Goal: Use online tool/utility: Utilize a website feature to perform a specific function

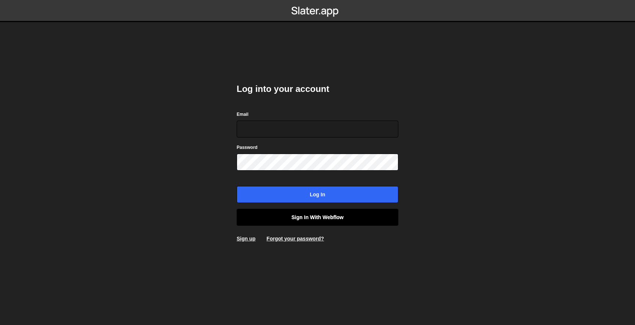
click at [329, 218] on link "Sign in with Webflow" at bounding box center [318, 217] width 162 height 17
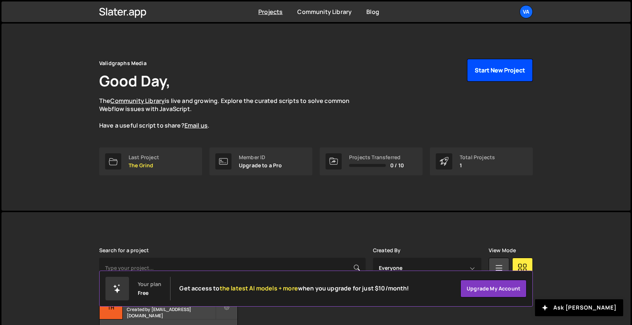
click at [512, 69] on button "Start New Project" at bounding box center [500, 70] width 66 height 23
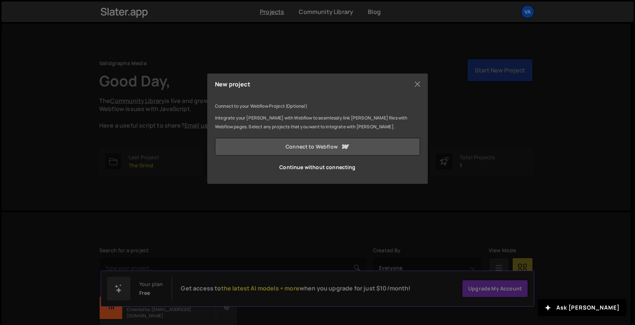
click at [322, 143] on link "Connect to Webflow" at bounding box center [317, 147] width 205 height 18
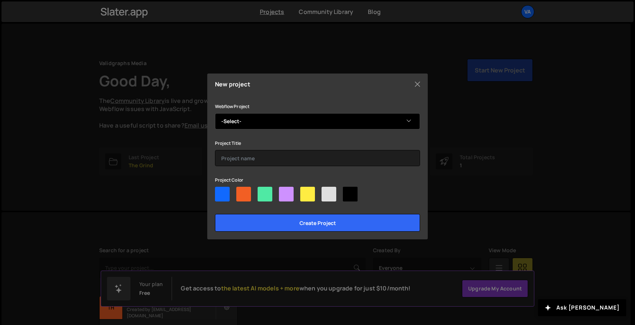
click at [264, 128] on select "-Select- Masbella" at bounding box center [317, 121] width 205 height 16
select select "68ee93374cee06bca05ac2bc"
click at [215, 113] on select "-Select- Masbella" at bounding box center [317, 121] width 205 height 16
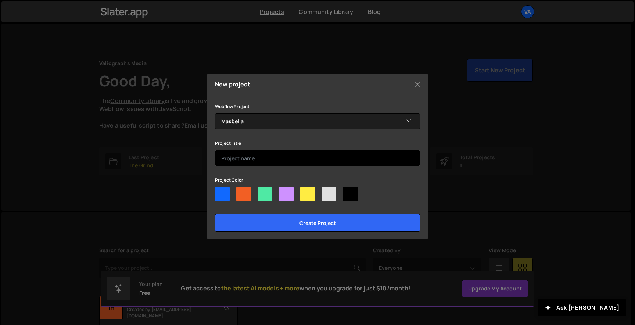
click at [267, 155] on input "text" at bounding box center [317, 158] width 205 height 16
type input "Masbella"
click at [260, 197] on div at bounding box center [265, 194] width 15 height 15
click at [260, 192] on input"] "radio" at bounding box center [260, 189] width 5 height 5
radio input"] "true"
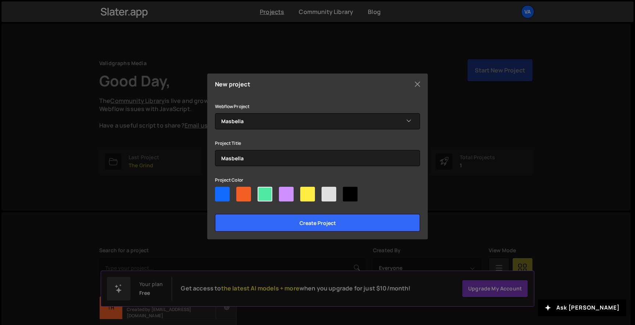
click at [305, 192] on div at bounding box center [307, 194] width 15 height 15
click at [305, 192] on input"] "radio" at bounding box center [302, 189] width 5 height 5
radio input"] "true"
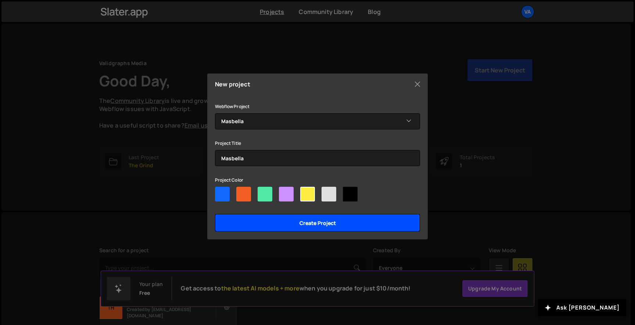
click at [314, 218] on input "Create project" at bounding box center [317, 223] width 205 height 18
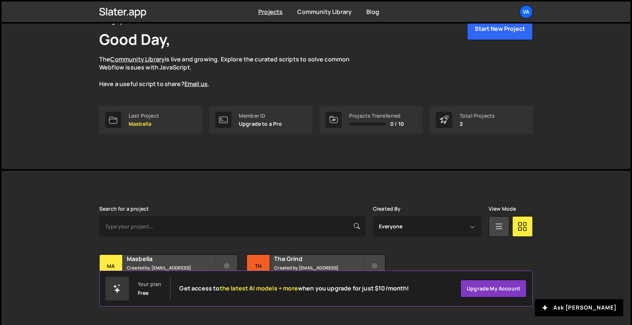
scroll to position [53, 0]
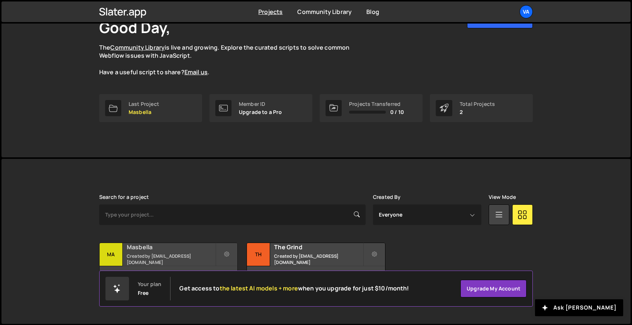
click at [187, 251] on h2 "Masbella" at bounding box center [171, 247] width 89 height 8
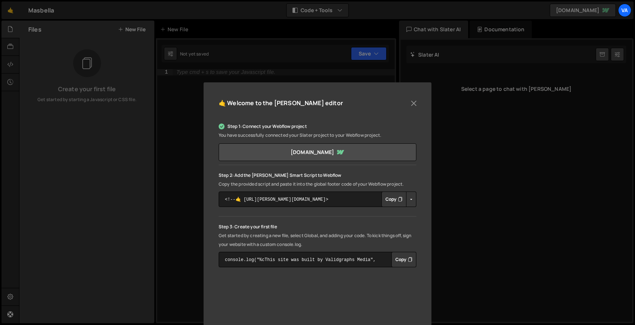
click at [398, 198] on icon "Button group with nested dropdown" at bounding box center [400, 199] width 4 height 7
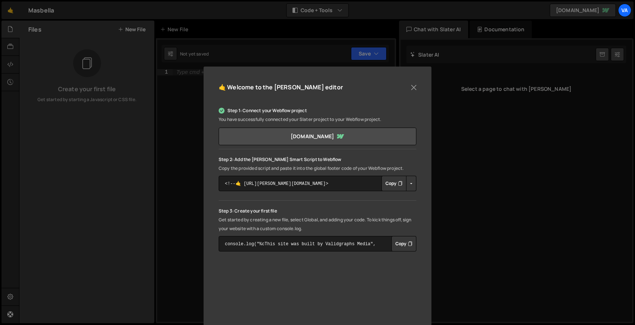
scroll to position [16, 0]
click at [404, 243] on button "Copy" at bounding box center [403, 243] width 25 height 15
click at [409, 83] on button "Close" at bounding box center [413, 87] width 11 height 11
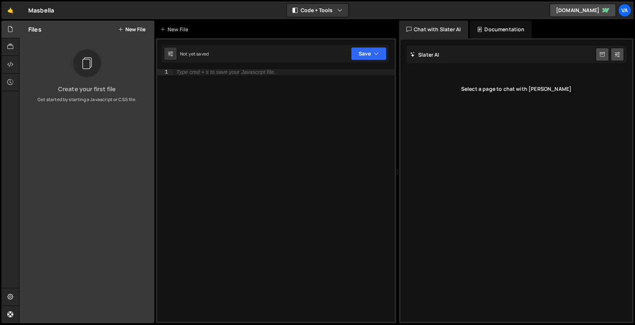
click at [136, 29] on button "New File" at bounding box center [132, 29] width 28 height 6
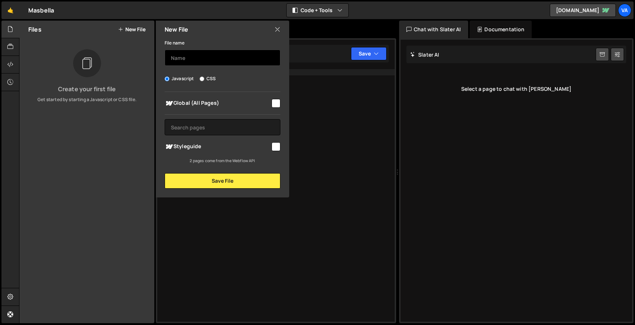
click at [209, 56] on input "text" at bounding box center [223, 58] width 116 height 16
click at [274, 101] on input "checkbox" at bounding box center [276, 103] width 9 height 9
checkbox input "true"
click at [225, 52] on input "text" at bounding box center [223, 58] width 116 height 16
type input "M"
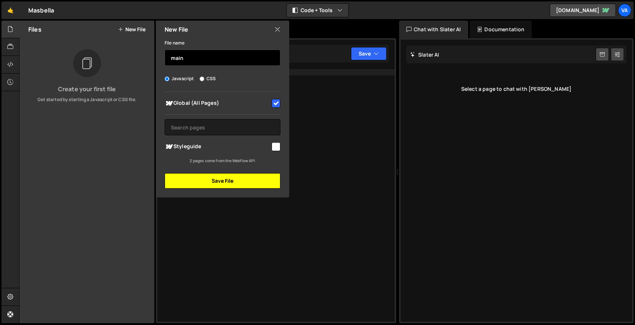
type input "main"
click at [237, 183] on button "Save File" at bounding box center [223, 180] width 116 height 15
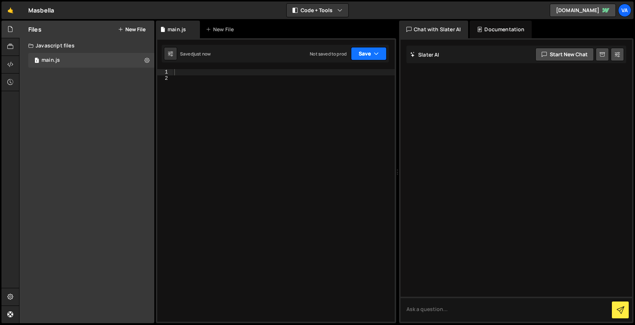
click at [385, 55] on button "Save" at bounding box center [369, 53] width 36 height 13
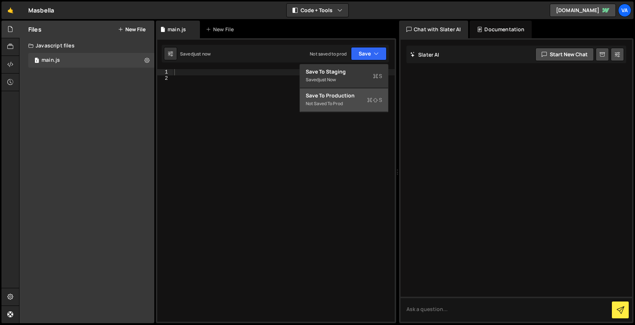
click at [347, 95] on div "Save to Production S" at bounding box center [344, 95] width 76 height 7
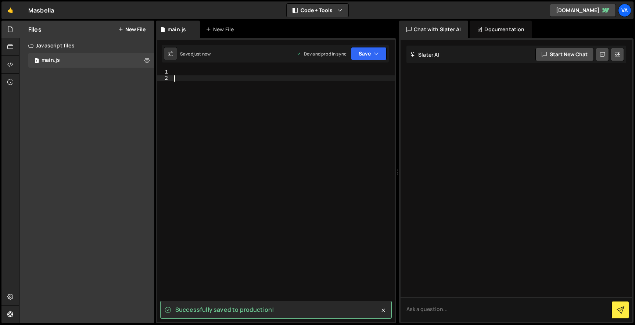
click at [329, 83] on div at bounding box center [284, 201] width 222 height 265
paste textarea "console.log("%cThis site was built by Validgraphs Media", "background:blue;colo…"
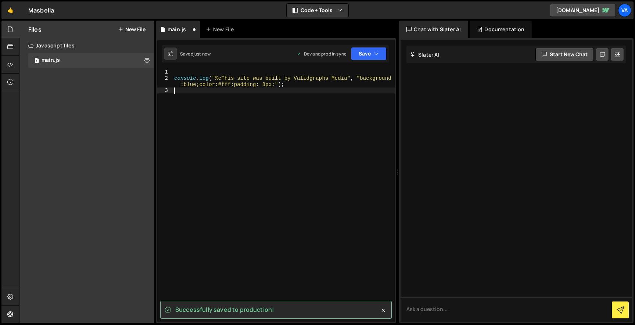
click at [180, 71] on div "console . log ( "%cThis site was built by Validgraphs Media" , "background :blu…" at bounding box center [284, 201] width 222 height 265
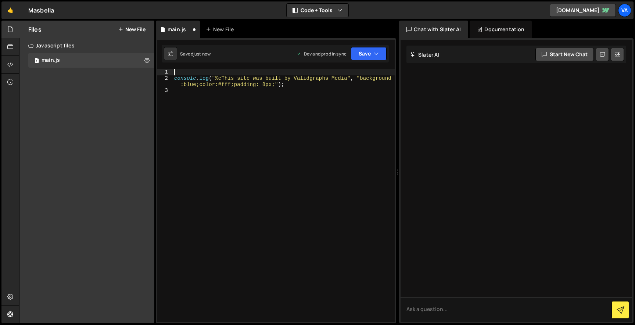
type textarea "console.log("%cThis site was built by Validgraphs Media", "background:blue;colo…"
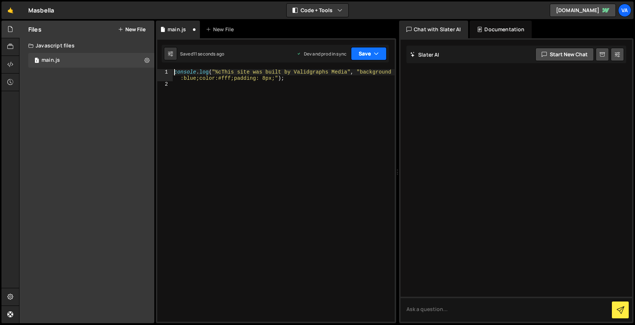
click at [370, 55] on button "Save" at bounding box center [369, 53] width 36 height 13
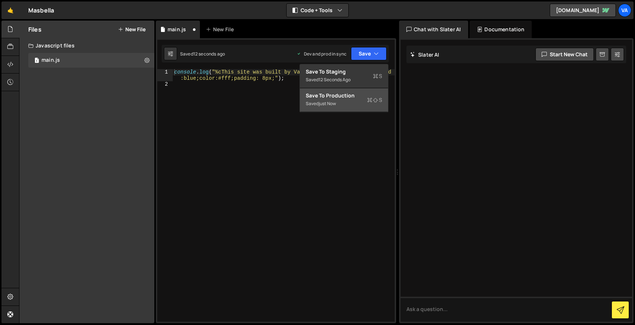
click at [339, 101] on div "Saved just now" at bounding box center [344, 103] width 76 height 9
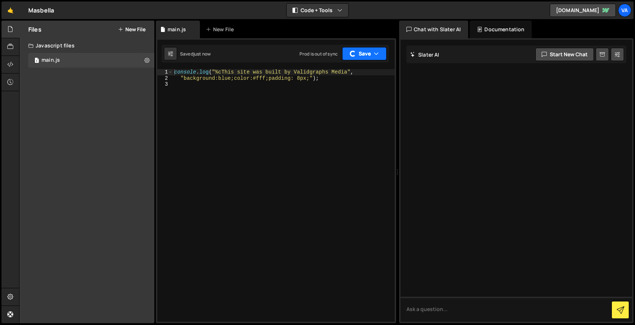
click at [370, 56] on button "Save" at bounding box center [364, 53] width 44 height 13
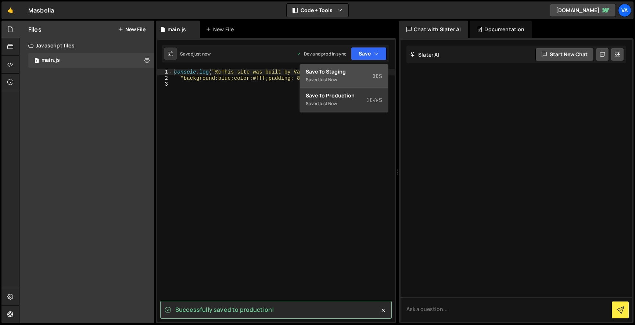
click at [354, 76] on div "Saved just now" at bounding box center [344, 79] width 76 height 9
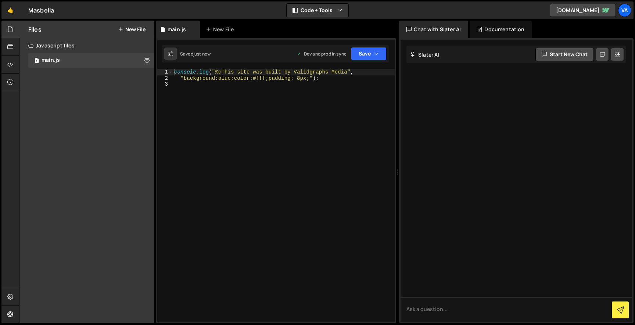
click at [348, 130] on div "console . log ( "%cThis site was built by Validgraphs Media" , "background:blue…" at bounding box center [284, 201] width 222 height 265
click at [364, 230] on div "console . log ( "%cThis site was built by Validgraphs Media" , "background:blue…" at bounding box center [284, 201] width 222 height 265
click at [12, 12] on link "🤙" at bounding box center [10, 10] width 18 height 18
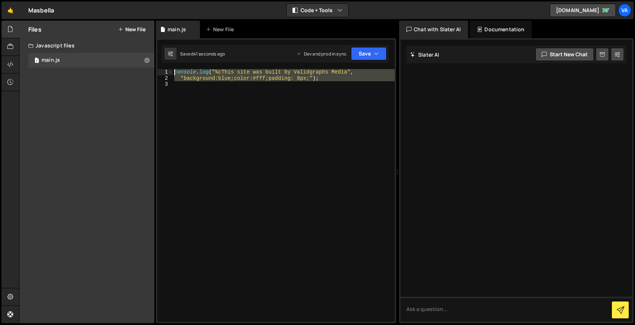
drag, startPoint x: 213, startPoint y: 89, endPoint x: 146, endPoint y: 52, distance: 76.2
click at [146, 52] on div "Files New File Create your first file Get started by starting a Javascript or C…" at bounding box center [327, 172] width 616 height 303
paste textarea "ScrollTrigger.refresh("
type textarea "ScrollTrigger.refresh();"
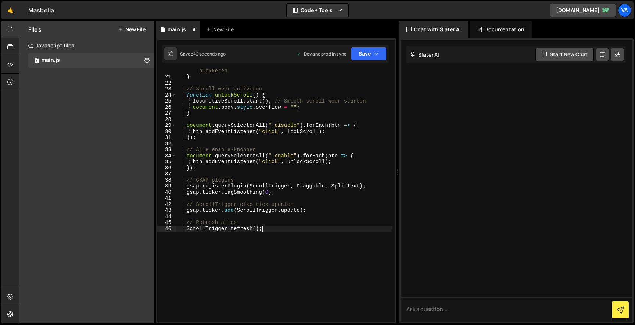
scroll to position [162, 0]
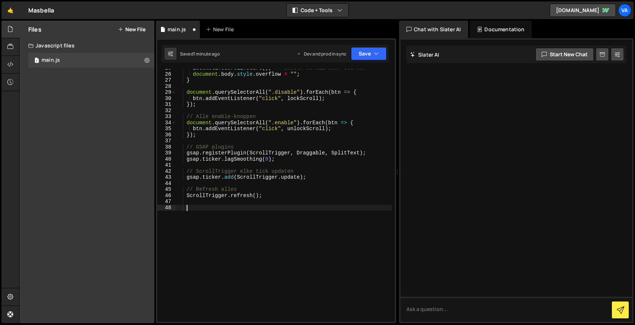
paste textarea
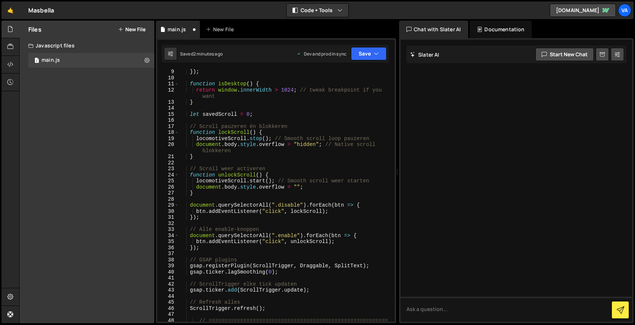
scroll to position [176, 0]
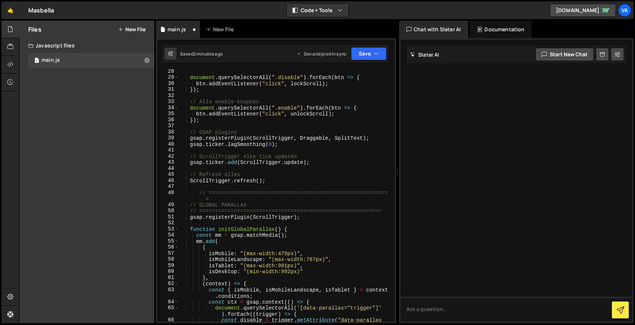
click at [212, 202] on div "document . querySelectorAll ( ".disable" ) . forEach ( btn => { btn . addEventL…" at bounding box center [285, 203] width 213 height 271
click at [214, 194] on div "document . querySelectorAll ( ".disable" ) . forEach ( btn => { btn . addEventL…" at bounding box center [285, 203] width 213 height 271
click at [214, 197] on div "document . querySelectorAll ( ".disable" ) . forEach ( btn => { btn . addEventL…" at bounding box center [285, 203] width 213 height 271
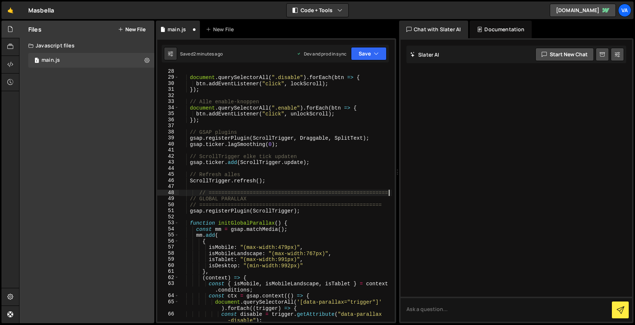
click at [199, 191] on div "document . querySelectorAll ( ".disable" ) . forEach ( btn => { btn . addEventL…" at bounding box center [285, 200] width 213 height 265
click at [382, 190] on div "document . querySelectorAll ( ".disable" ) . forEach ( btn => { btn . addEventL…" at bounding box center [285, 200] width 213 height 265
type textarea "// =========================================================="
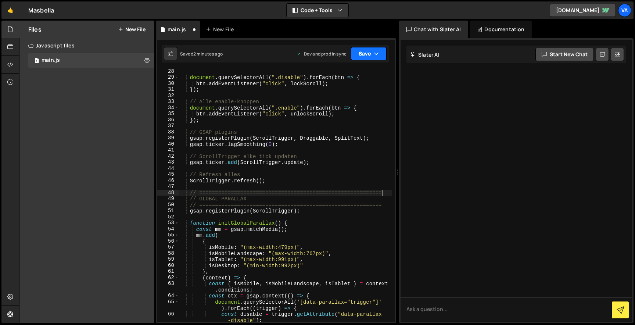
click at [361, 54] on button "Save" at bounding box center [369, 53] width 36 height 13
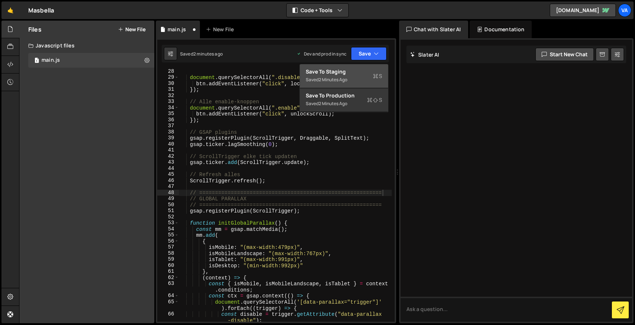
click at [351, 76] on div "Saved 2 minutes ago" at bounding box center [344, 79] width 76 height 9
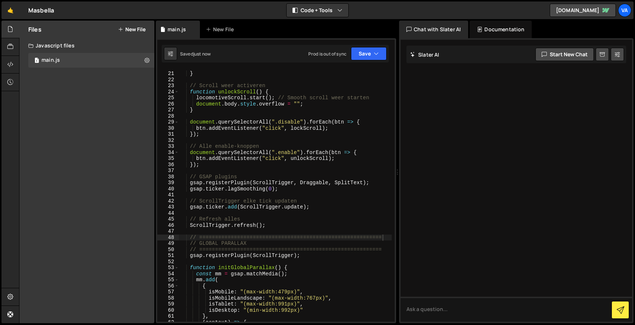
scroll to position [0, 0]
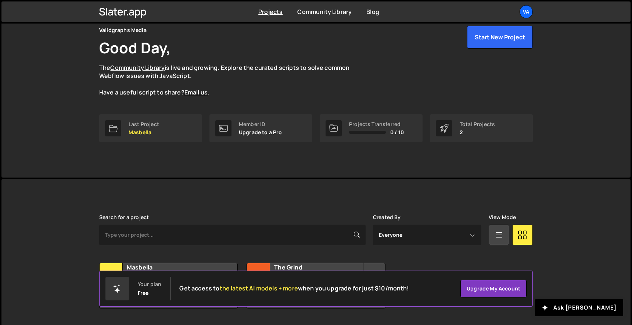
scroll to position [53, 0]
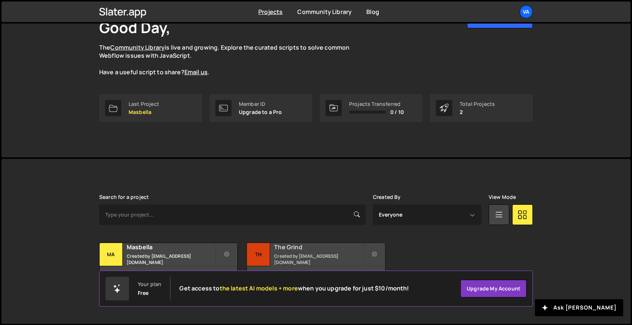
click at [272, 258] on div "The Grind Created by jochem@validgraphs.com" at bounding box center [316, 254] width 138 height 23
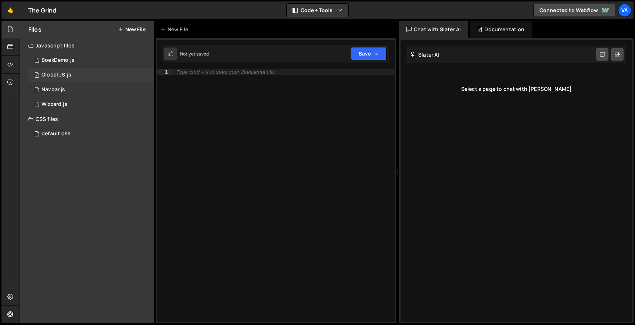
click at [61, 77] on div "Global JS.js" at bounding box center [57, 75] width 30 height 7
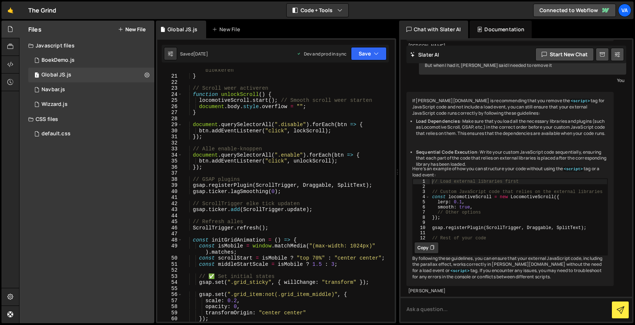
scroll to position [129, 0]
click at [285, 229] on div "document . body . style . overflow = "hidden" ; // Native scroll blokkeren } //…" at bounding box center [287, 196] width 210 height 271
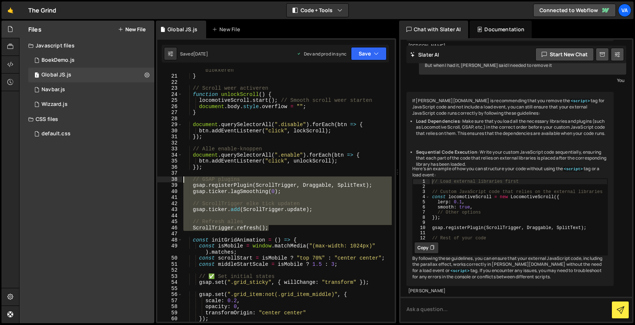
scroll to position [0, 0]
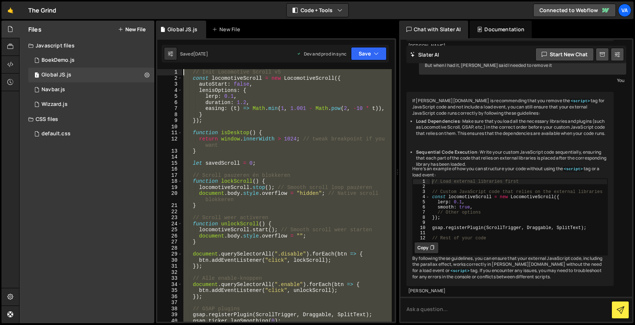
drag, startPoint x: 288, startPoint y: 228, endPoint x: 167, endPoint y: -43, distance: 296.5
click at [167, 0] on html "Projects Community Library Blog Va Projects Your Teams Account Upgrade Logout" at bounding box center [317, 162] width 635 height 325
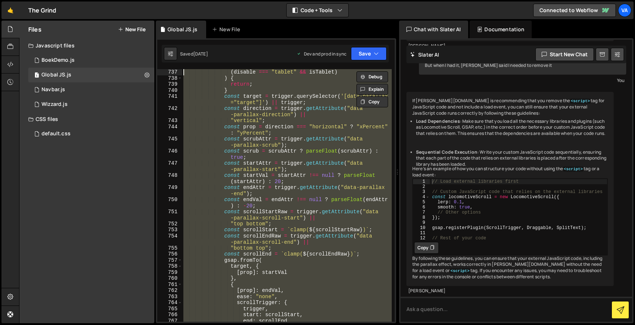
scroll to position [4773, 0]
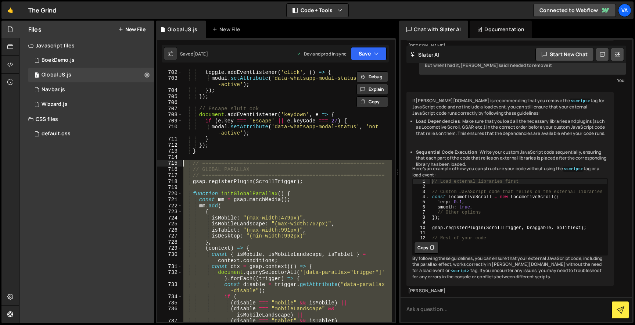
drag, startPoint x: 203, startPoint y: 274, endPoint x: 178, endPoint y: 161, distance: 116.1
click at [178, 160] on div "// Init Locomotive Scroll v5 const locomotiveScroll = new LocomotiveScroll({ 70…" at bounding box center [275, 195] width 237 height 253
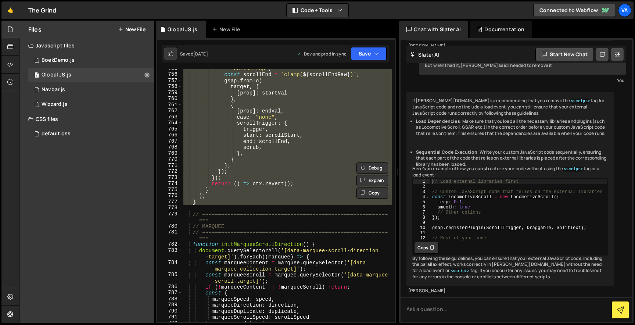
click at [265, 260] on div ""bottom top" ; const scrollEnd = ` clamp( ${ scrollEndRaw } ) ` ; gsap . fromTo…" at bounding box center [287, 197] width 210 height 265
type textarea "const marqueeContent = marquee.querySelector('[data-marquee-collection-target]'…"
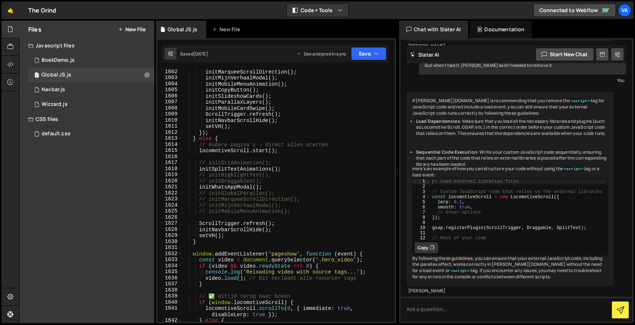
scroll to position [10781, 0]
